Goal: Task Accomplishment & Management: Complete application form

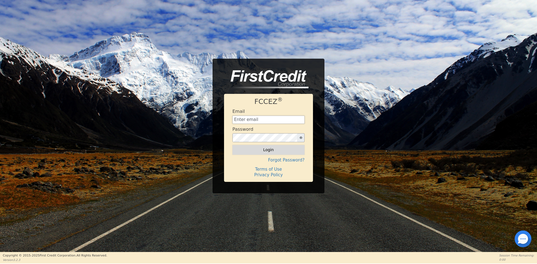
type input "[EMAIL_ADDRESS][DOMAIN_NAME]"
click at [272, 149] on button "Login" at bounding box center [269, 150] width 72 height 10
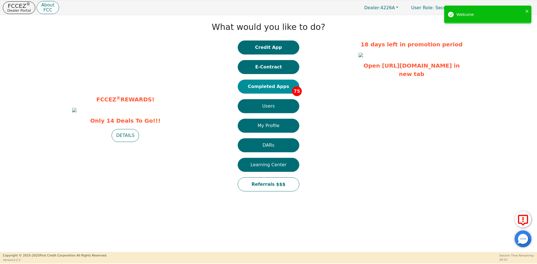
click at [281, 90] on button "Completed Apps 75" at bounding box center [269, 87] width 62 height 14
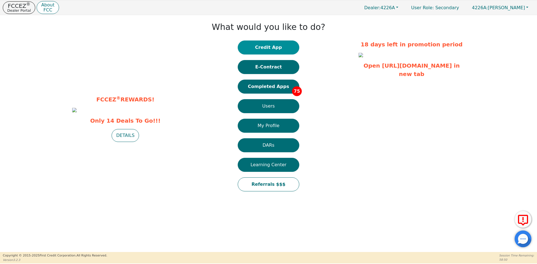
click at [266, 50] on button "Credit App" at bounding box center [269, 48] width 62 height 14
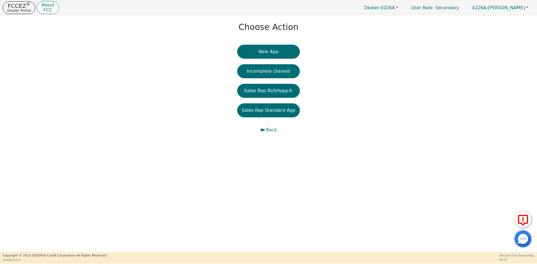
click at [277, 52] on button "New App" at bounding box center [268, 52] width 63 height 14
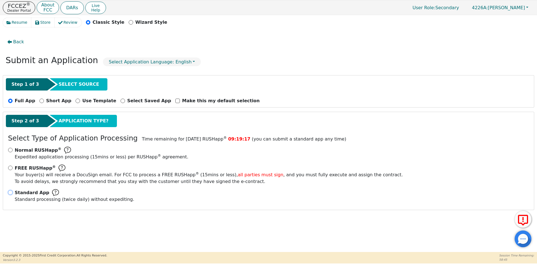
click at [10, 193] on input "Standard App Standard processing (twice daily) without expediting." at bounding box center [10, 193] width 4 height 4
radio input "true"
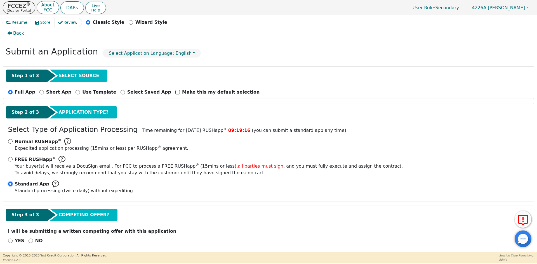
scroll to position [16, 0]
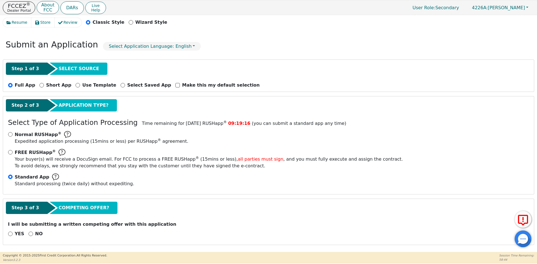
click at [30, 233] on div "NO" at bounding box center [36, 234] width 14 height 7
click at [29, 233] on input "NO" at bounding box center [31, 234] width 4 height 4
radio input "true"
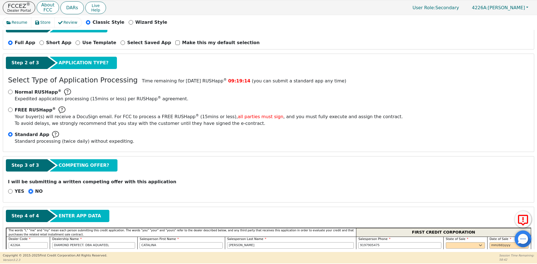
scroll to position [156, 0]
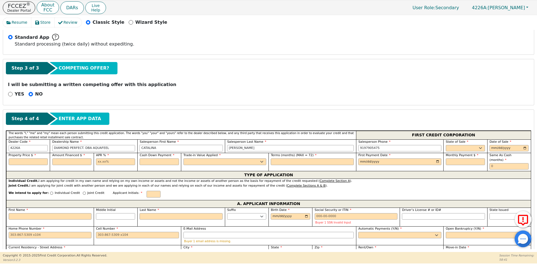
drag, startPoint x: 84, startPoint y: 146, endPoint x: 71, endPoint y: 146, distance: 12.3
click at [71, 146] on div "Dealer Code 4226A Dealership Name DIAMOND PERFECT. DBA AQUAFEEL Salesperson Fir…" at bounding box center [268, 147] width 525 height 14
type input "ALISSON"
type input "[PERSON_NAME]"
click at [456, 149] on select "AK AL AR AZ CA CO CT DC DE FL [GEOGRAPHIC_DATA] HI IA ID IL IN KS [GEOGRAPHIC_D…" at bounding box center [465, 148] width 39 height 7
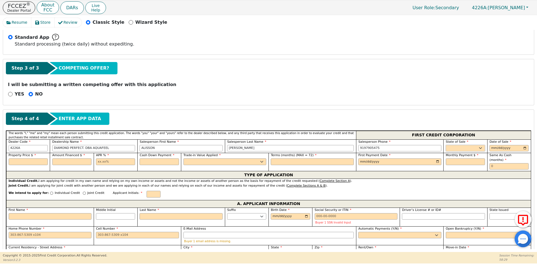
select select "VA"
drag, startPoint x: 456, startPoint y: 149, endPoint x: 467, endPoint y: 149, distance: 11.5
click at [456, 149] on select "AK AL AR AZ CA CO CT DC DE FL [GEOGRAPHIC_DATA] HI IA ID IL IN KS [GEOGRAPHIC_D…" at bounding box center [465, 148] width 39 height 7
click at [495, 149] on input "date" at bounding box center [509, 148] width 39 height 7
click at [524, 148] on input "date" at bounding box center [509, 148] width 39 height 7
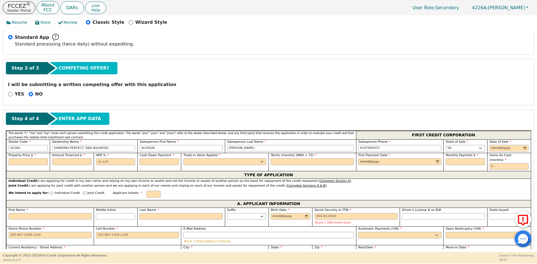
type input "[DATE]"
click at [18, 160] on input "text" at bounding box center [28, 162] width 39 height 7
type input "7990.00"
click at [56, 161] on input "text" at bounding box center [71, 162] width 39 height 7
type input "7990.00"
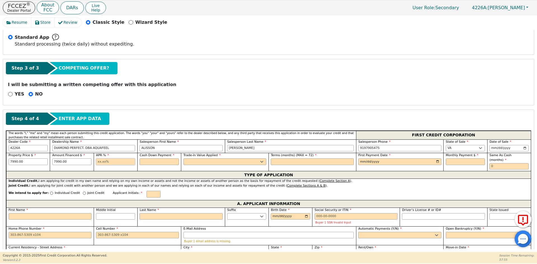
click at [112, 161] on input "text" at bounding box center [115, 162] width 39 height 7
type input "10.99"
click at [162, 161] on input "text" at bounding box center [159, 162] width 39 height 7
type input "0.00"
click at [207, 160] on select "Yes No" at bounding box center [225, 162] width 83 height 7
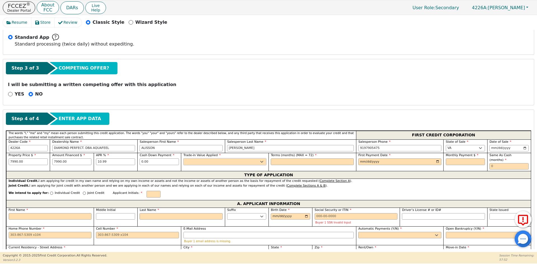
select select "n"
click at [184, 159] on select "Yes No" at bounding box center [225, 162] width 83 height 7
click at [306, 162] on input "text" at bounding box center [312, 162] width 83 height 7
type input "72"
click at [436, 160] on input "date" at bounding box center [400, 162] width 83 height 7
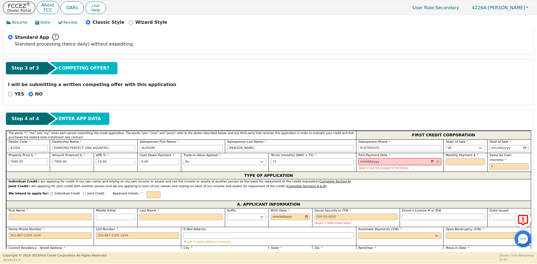
click at [430, 161] on input "[DATE]" at bounding box center [400, 162] width 83 height 7
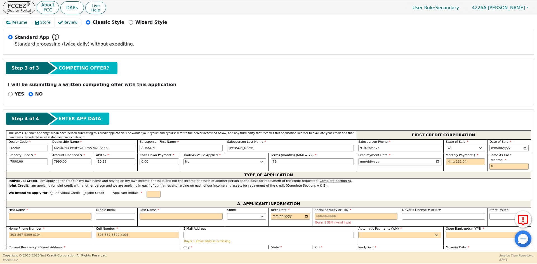
type input "[DATE]"
click at [464, 162] on input "text" at bounding box center [465, 162] width 39 height 7
type input "152.04"
drag, startPoint x: 500, startPoint y: 165, endPoint x: 495, endPoint y: 158, distance: 7.8
click at [500, 165] on input "text" at bounding box center [509, 166] width 39 height 7
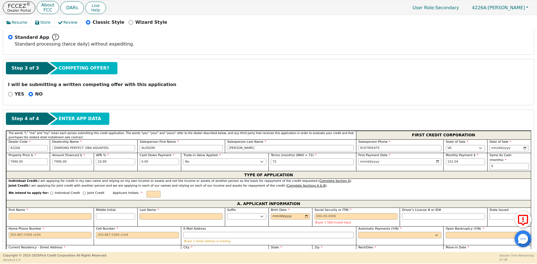
type input "0"
click at [55, 191] on p "Individual Credit" at bounding box center [67, 193] width 25 height 5
click at [53, 192] on input "Individual Credit" at bounding box center [51, 193] width 3 height 3
radio input "true"
click at [147, 191] on input "text" at bounding box center [154, 194] width 14 height 7
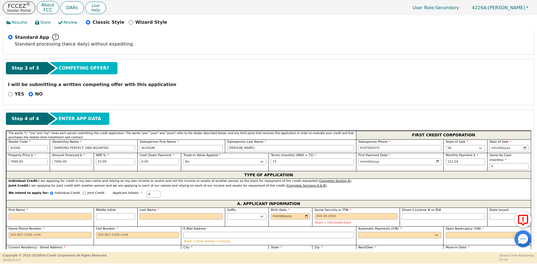
click at [22, 214] on input "First Name" at bounding box center [50, 217] width 83 height 7
type input "J"
type input "[PERSON_NAME]"
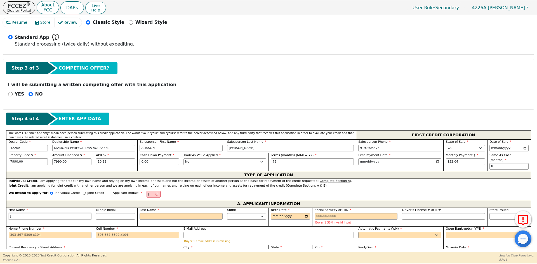
type input "[PERSON_NAME]"
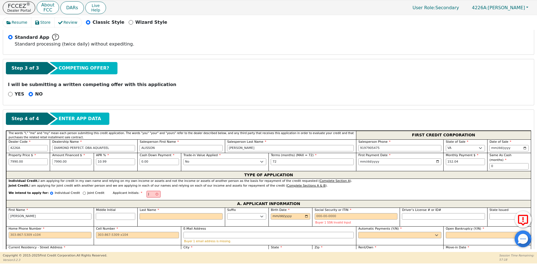
type input "[PERSON_NAME]"
type input "JL"
type input "L"
type input "[PERSON_NAME]"
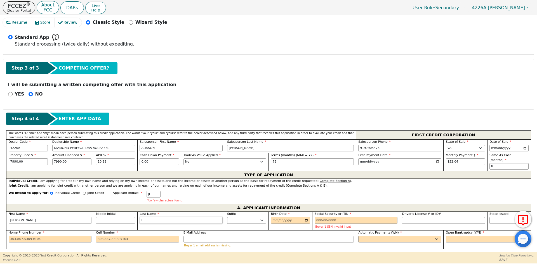
type input "LA"
type input "[PERSON_NAME] LA"
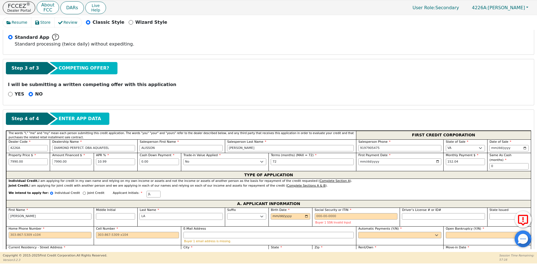
type input "LAI"
type input "[PERSON_NAME]"
type input "LAIN"
type input "[PERSON_NAME]"
type input "LAINE"
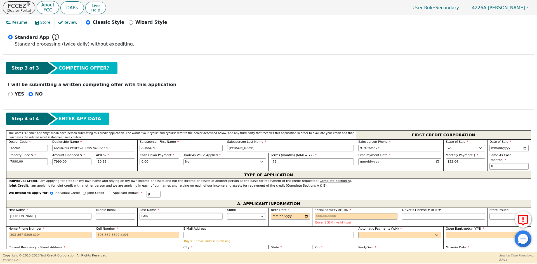
type input "[PERSON_NAME]"
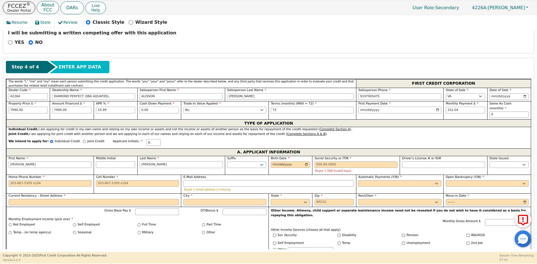
scroll to position [212, 0]
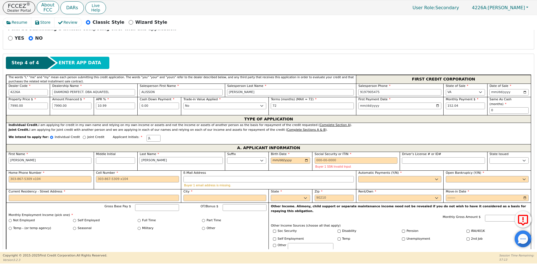
type input "[PERSON_NAME]"
click at [276, 158] on input "Birth Date" at bounding box center [290, 161] width 39 height 7
click at [274, 158] on input "Birth Date" at bounding box center [290, 161] width 39 height 7
type input "[DATE]"
click at [341, 158] on input "Social Security or ITIN" at bounding box center [356, 161] width 83 height 7
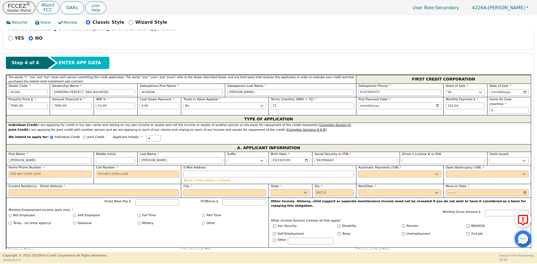
type input "***-**-6663"
click at [122, 171] on input "Cell Number" at bounding box center [137, 174] width 83 height 7
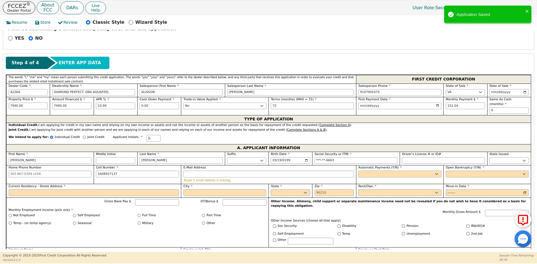
type input "[PHONE_NUMBER]"
click at [394, 171] on select "Yes No" at bounding box center [400, 174] width 83 height 7
select select "y"
click at [359, 171] on select "Yes No" at bounding box center [400, 174] width 83 height 7
type input "[PERSON_NAME]"
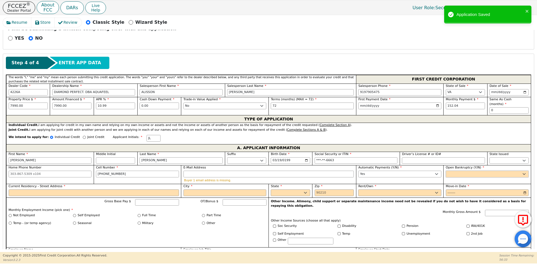
click at [453, 171] on select "Yes No" at bounding box center [487, 174] width 83 height 7
select select "n"
click at [446, 171] on select "Yes No" at bounding box center [487, 174] width 83 height 7
click at [92, 191] on input "Current Residency - Street Address" at bounding box center [94, 193] width 170 height 7
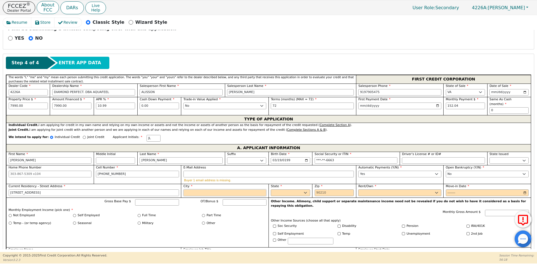
type input "[STREET_ADDRESS]"
type input "ROANOKE"
select select "VA"
type input "24017"
click at [374, 190] on select "Rent Own" at bounding box center [400, 193] width 83 height 7
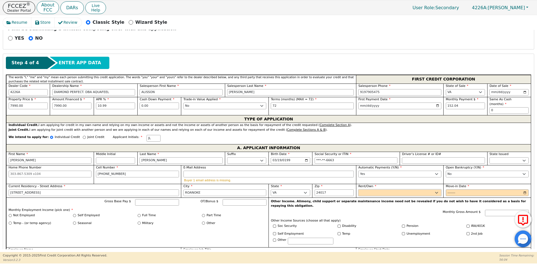
select select "Own"
click at [359, 190] on select "Rent Own" at bounding box center [400, 193] width 83 height 7
click at [448, 190] on input "Move-in Date" at bounding box center [487, 193] width 83 height 7
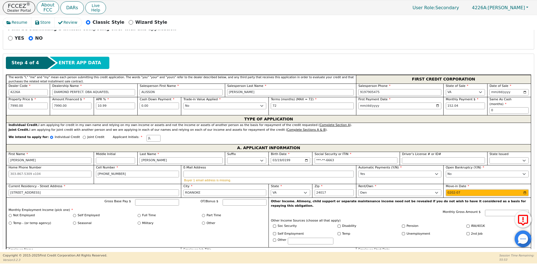
type input "2025-07"
click at [93, 214] on label "Self Employed" at bounding box center [89, 216] width 22 height 5
click at [76, 214] on input "Self Employed" at bounding box center [74, 215] width 3 height 3
radio input "true"
click at [160, 200] on input "Gross Base Pay $" at bounding box center [157, 203] width 44 height 7
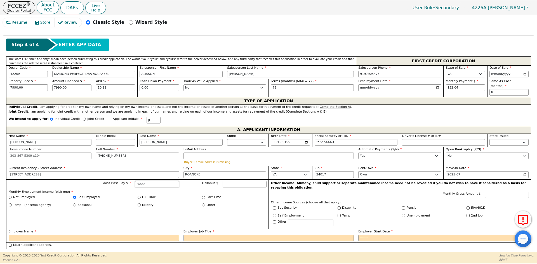
scroll to position [240, 0]
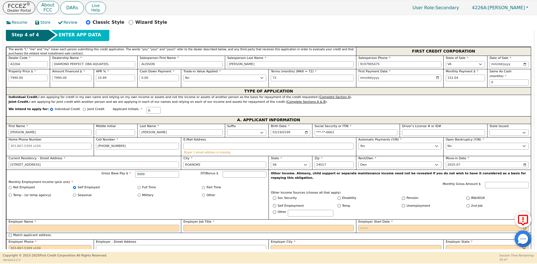
type input "3000.00"
click at [47, 225] on input "Employer Name" at bounding box center [94, 228] width 170 height 7
type input "[PERSON_NAME] ROOFING"
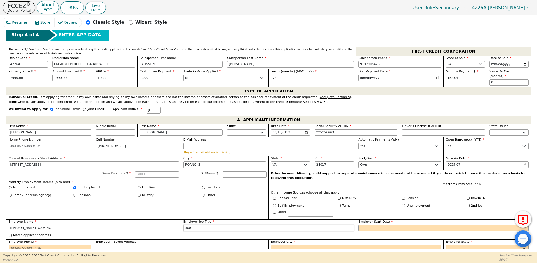
type input "3000"
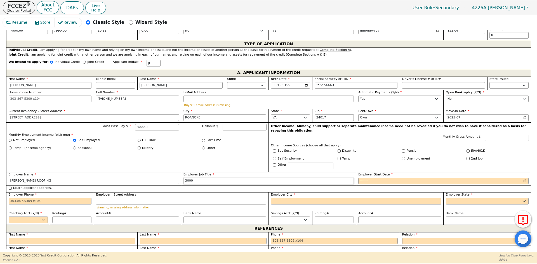
scroll to position [296, 0]
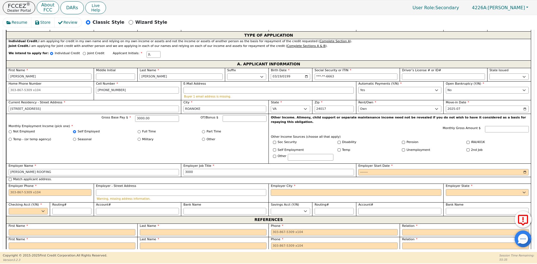
drag, startPoint x: 215, startPoint y: 163, endPoint x: 169, endPoint y: 160, distance: 46.0
click at [170, 160] on div "First Name [PERSON_NAME] Middle Initial Last Name [PERSON_NAME] Sr. II III IV B…" at bounding box center [268, 142] width 525 height 148
type input "ROOFING"
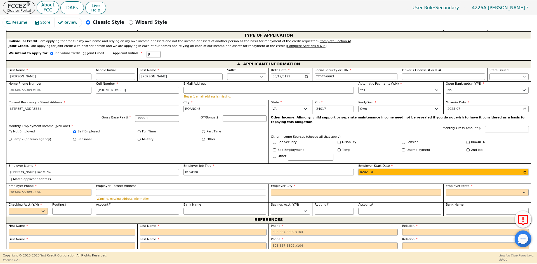
type input "2024-10"
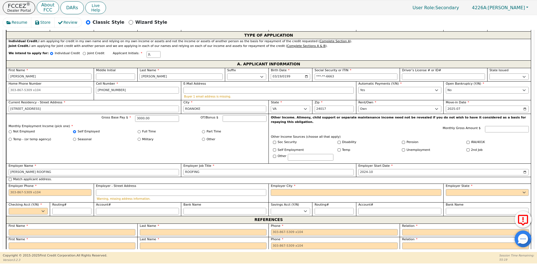
click at [29, 177] on label "Match applicant address." at bounding box center [32, 179] width 39 height 5
click at [12, 178] on input "Match applicant address." at bounding box center [10, 179] width 3 height 3
checkbox input "true"
type input "[STREET_ADDRESS]"
type input "ROANOKE"
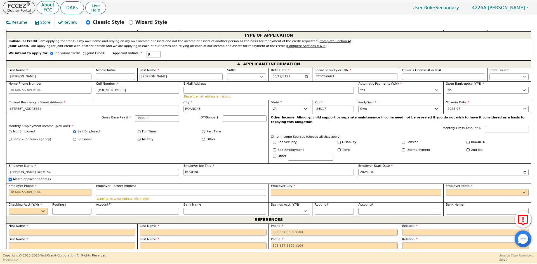
select select "VA"
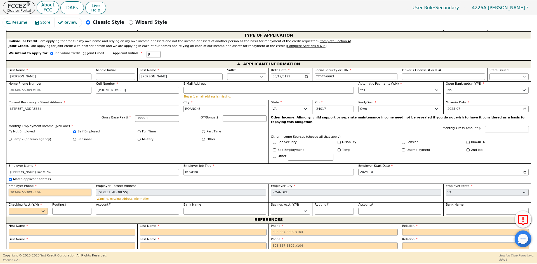
click at [33, 189] on input "Employer Phone" at bounding box center [50, 192] width 83 height 7
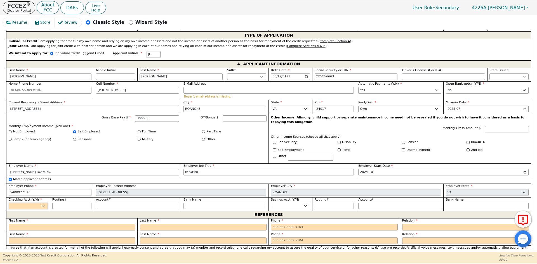
type input "[PHONE_NUMBER]"
click at [31, 203] on select "Yes No" at bounding box center [28, 206] width 39 height 7
select select "y"
click at [9, 203] on select "Yes No" at bounding box center [28, 206] width 39 height 7
click at [65, 203] on input "Routing#" at bounding box center [71, 206] width 39 height 7
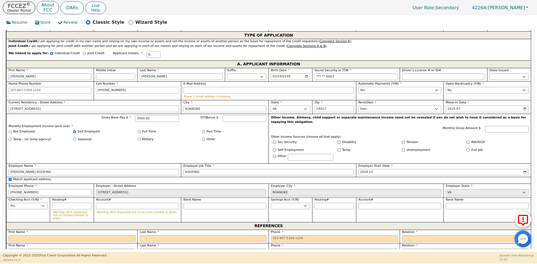
type input "0"
type input "*"
type input "05"
type input "**"
type input "051"
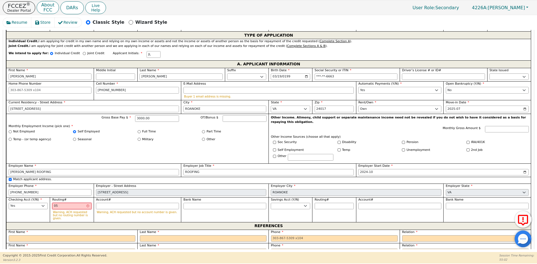
type input "***"
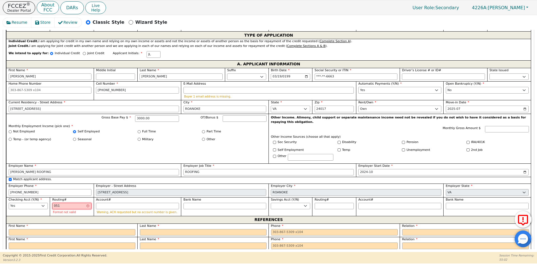
type input "0514"
type input "****"
type input "05140"
type input "*****"
type input "051400"
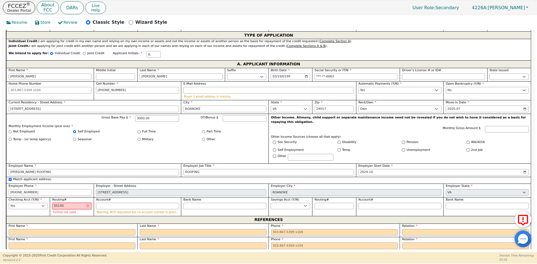
type input "******"
type input "0514005"
type input "*******"
type input "05140054"
type input "********"
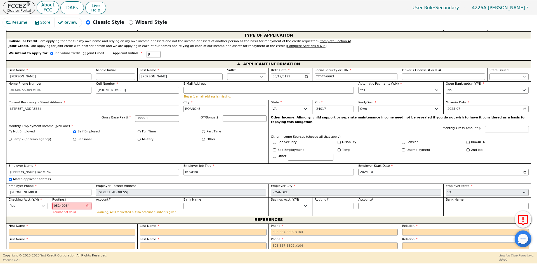
type input "051400549"
type input "*********"
type input "0514005499"
type input "**********"
click at [116, 203] on input "Account#" at bounding box center [137, 206] width 83 height 7
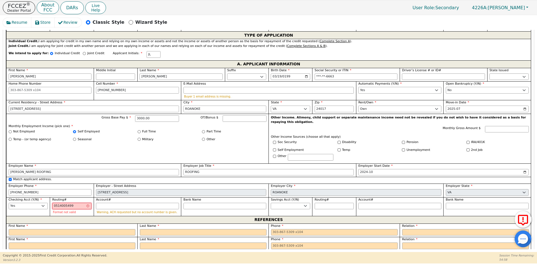
click at [75, 203] on input "0514005499" at bounding box center [71, 206] width 39 height 7
type input "**********"
click at [107, 203] on input "Account#" at bounding box center [137, 206] width 83 height 7
type input "1"
type input "*"
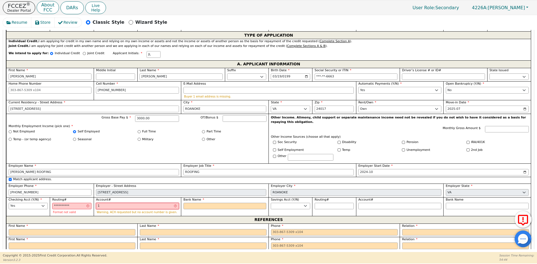
type input "17"
type input "**"
type input "173"
type input "***"
type input "1733"
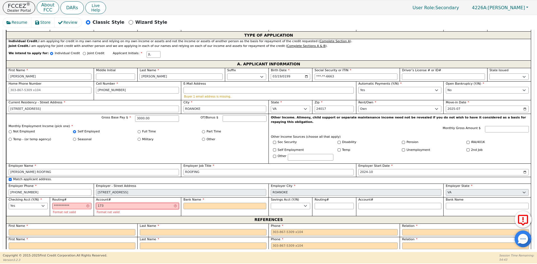
type input "****"
type input "17339"
type input "*****"
type input "173397"
type input "******"
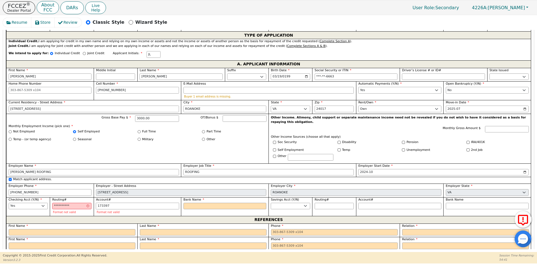
type input "1733978"
type input "*******"
type input "17339783"
type input "********"
type input "173397835"
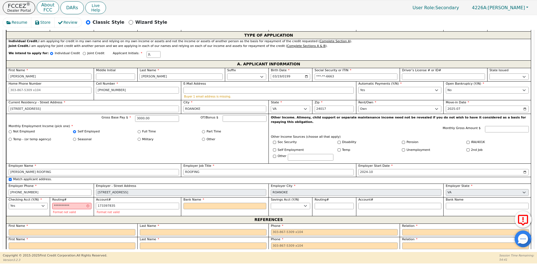
type input "*********"
type input "1733978355"
type input "**********"
click at [201, 203] on input "Bank Name" at bounding box center [225, 206] width 83 height 7
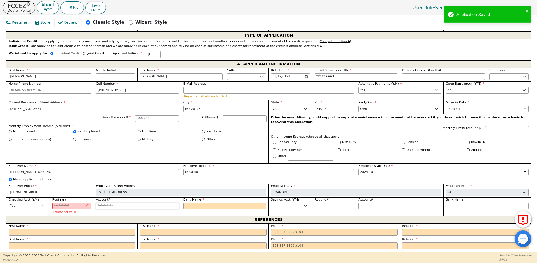
type input "1733978355"
click at [146, 203] on input "1733978355" at bounding box center [137, 206] width 83 height 7
type input "0514005499"
type input "**********"
click at [71, 203] on input "0514005499" at bounding box center [71, 206] width 39 height 7
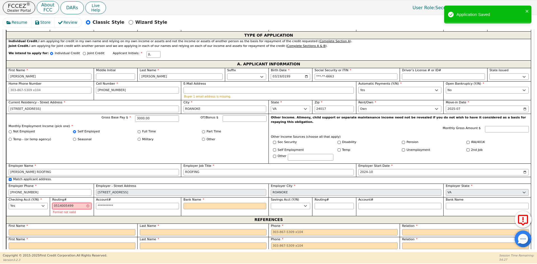
type input "051400549"
type input "*********"
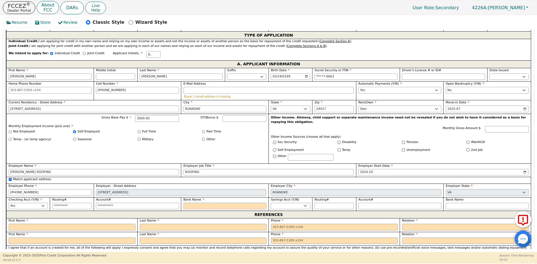
click at [212, 203] on input "Bank Name" at bounding box center [225, 206] width 83 height 7
click at [76, 203] on input "051400549" at bounding box center [71, 206] width 39 height 7
drag, startPoint x: 78, startPoint y: 196, endPoint x: 41, endPoint y: 196, distance: 36.9
click at [41, 196] on div "First Name [PERSON_NAME] Middle Initial Last Name [PERSON_NAME] Sr. II III IV B…" at bounding box center [268, 139] width 525 height 143
type input "*********"
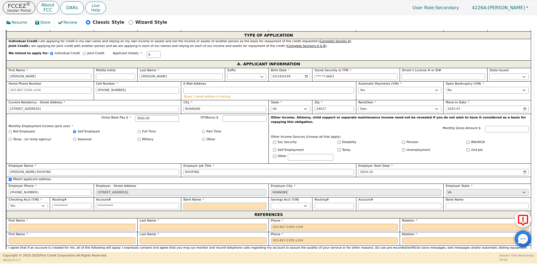
click at [193, 203] on input "Bank Name" at bounding box center [225, 206] width 83 height 7
type input "W"
type input "WE"
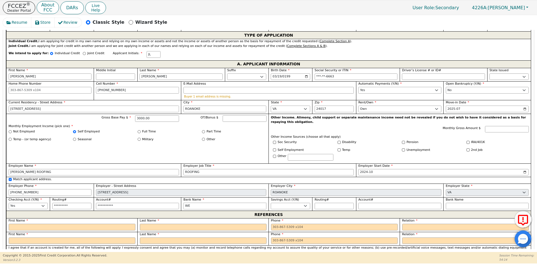
type input "[PERSON_NAME] FARGO"
click at [92, 224] on input "text" at bounding box center [72, 227] width 127 height 7
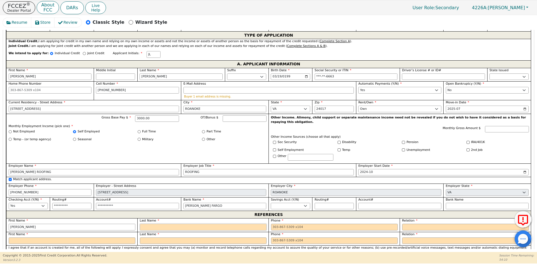
type input "[PERSON_NAME]"
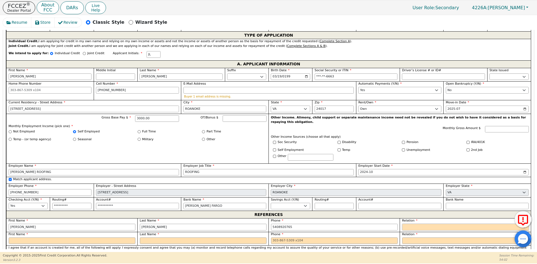
type input "[PHONE_NUMBER]"
select select "OTHER"
click at [467, 224] on input "text" at bounding box center [487, 227] width 83 height 7
type input "FAMILY"
click at [437, 238] on select "FATHER MOTHER SISTER BROTHER DAUGHTER SON CO-WORKER NEIGHBOR FRIEND COUSIN G-MO…" at bounding box center [465, 241] width 127 height 7
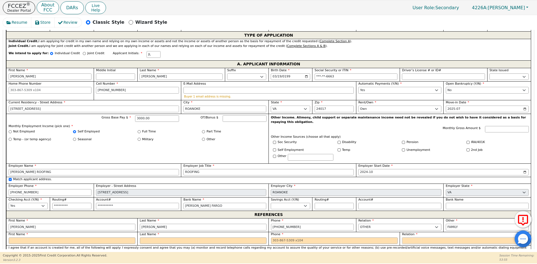
select select "OTHER"
click at [402, 238] on select "FATHER MOTHER SISTER BROTHER DAUGHTER SON CO-WORKER NEIGHBOR FRIEND COUSIN G-MO…" at bounding box center [465, 241] width 127 height 7
click at [469, 238] on input "text" at bounding box center [487, 241] width 83 height 7
type input "FAMILY"
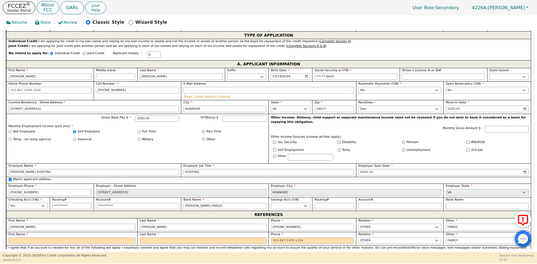
click at [117, 238] on input "text" at bounding box center [72, 241] width 127 height 7
type input "[PERSON_NAME]"
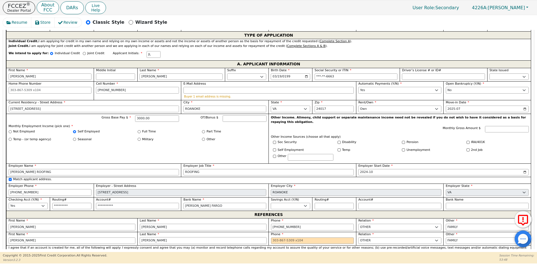
type input "[PERSON_NAME]"
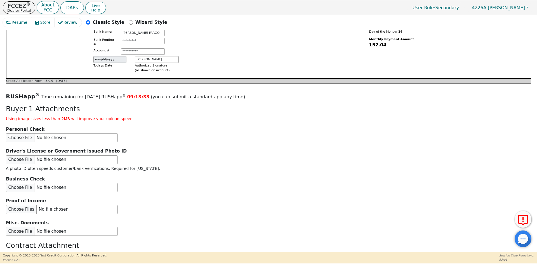
scroll to position [603, 0]
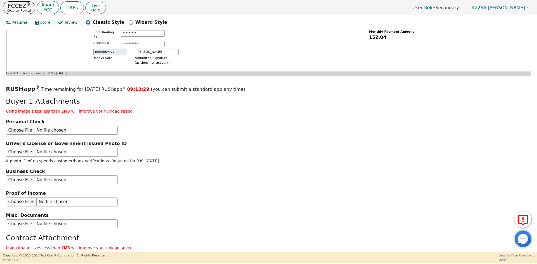
type input "[PHONE_NUMBER]"
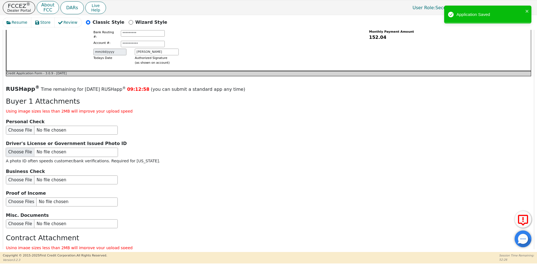
click at [34, 148] on input "file" at bounding box center [62, 152] width 112 height 9
type input "C:\fakepath\ID [PERSON_NAME].pdf"
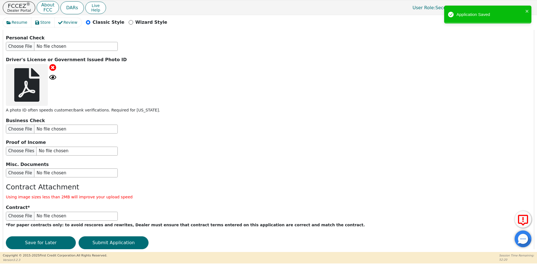
scroll to position [688, 0]
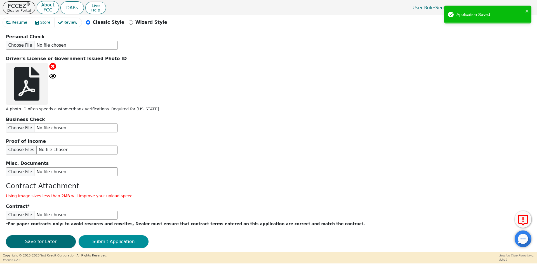
click at [113, 236] on button "Submit Application" at bounding box center [114, 242] width 70 height 13
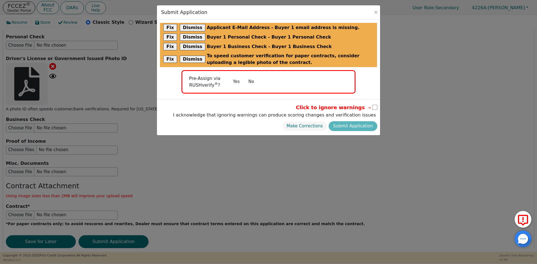
click at [250, 83] on button "No" at bounding box center [251, 82] width 15 height 10
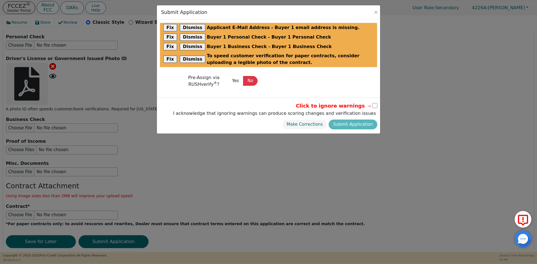
click at [374, 106] on input "checkbox" at bounding box center [375, 105] width 5 height 5
checkbox input "true"
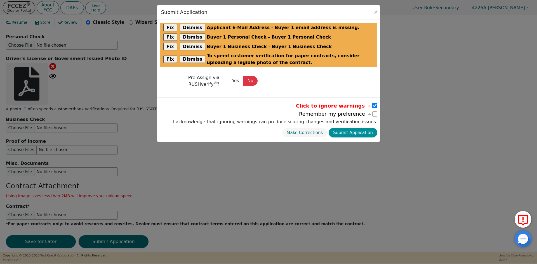
click at [359, 136] on button "Submit Application" at bounding box center [353, 133] width 49 height 10
select select
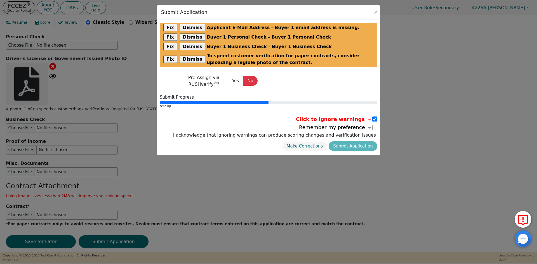
radio input "false"
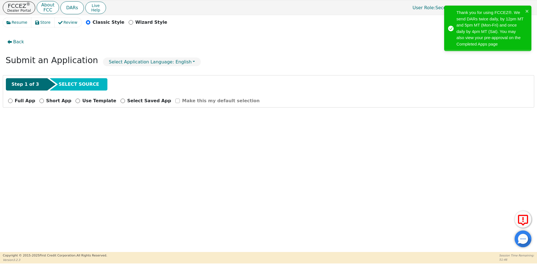
scroll to position [0, 0]
